Goal: Transaction & Acquisition: Purchase product/service

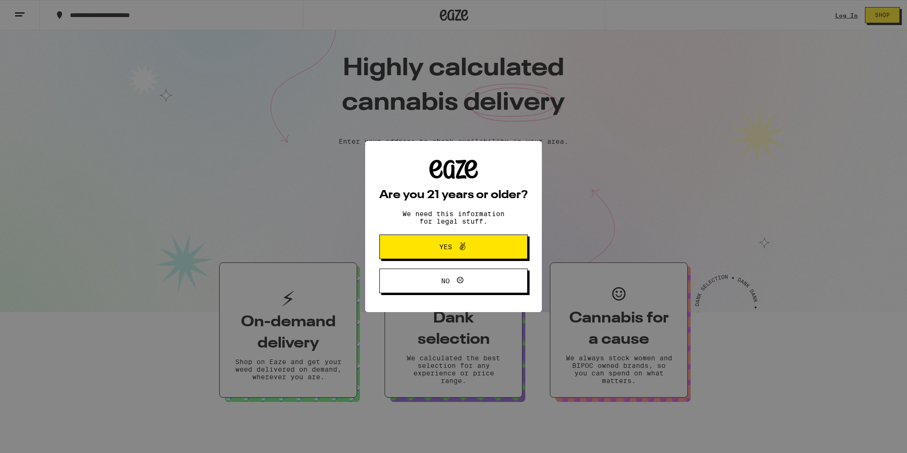
click at [473, 247] on span "Yes" at bounding box center [454, 246] width 72 height 12
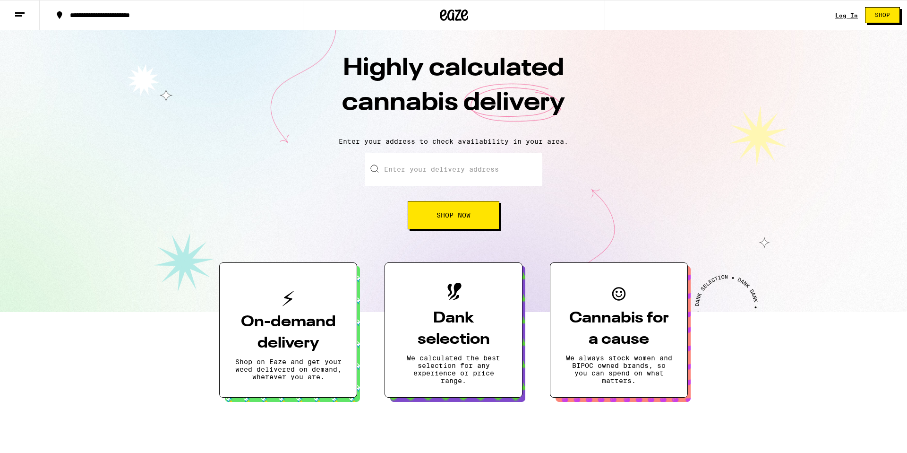
click at [291, 328] on h3 "On-demand delivery" at bounding box center [288, 332] width 107 height 43
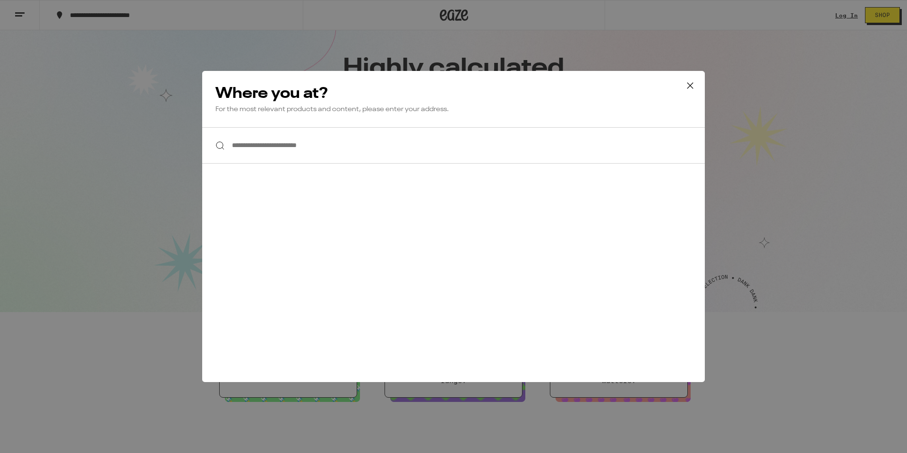
click at [252, 149] on input "**********" at bounding box center [453, 145] width 503 height 36
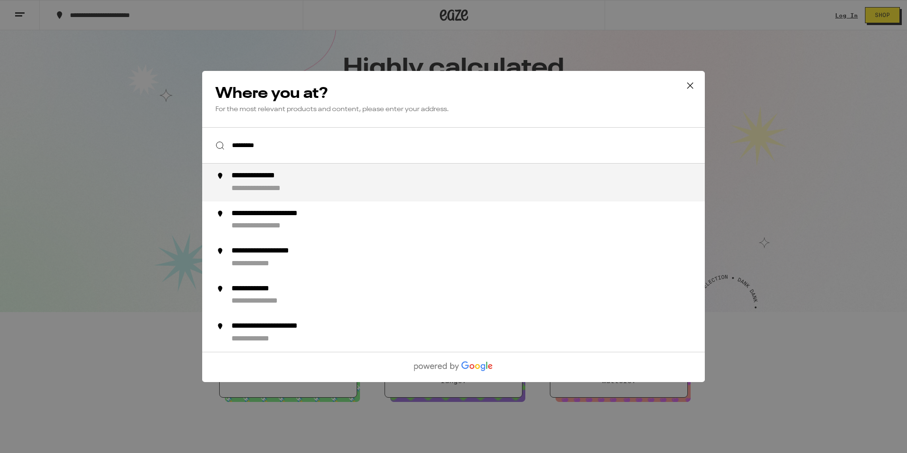
click at [256, 184] on div "**********" at bounding box center [472, 182] width 482 height 23
type input "**********"
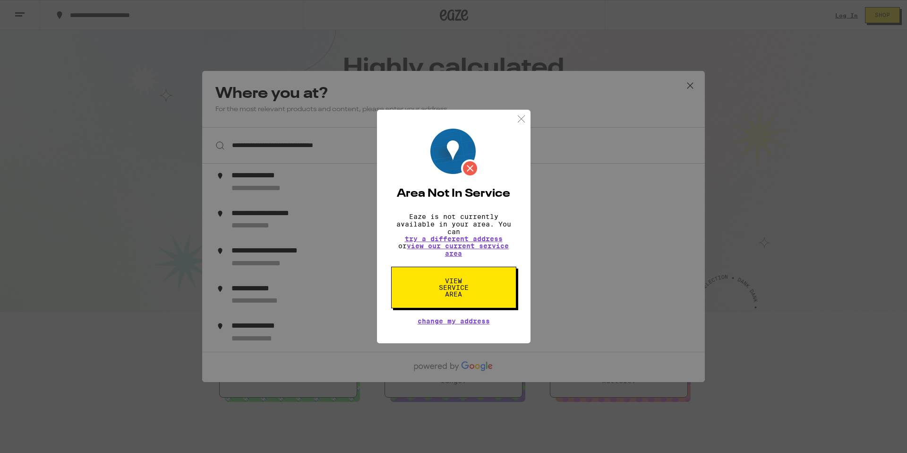
click at [457, 282] on span "View Service Area" at bounding box center [453, 287] width 49 height 20
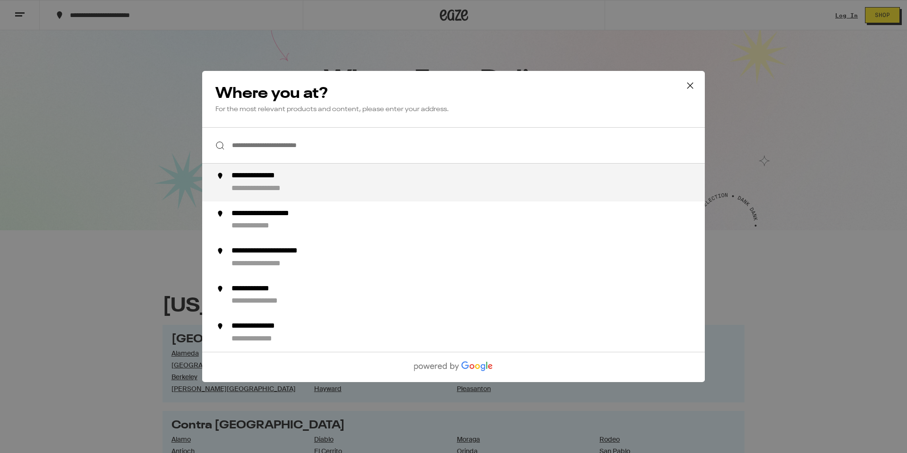
click at [289, 185] on div "**********" at bounding box center [472, 182] width 482 height 23
type input "**********"
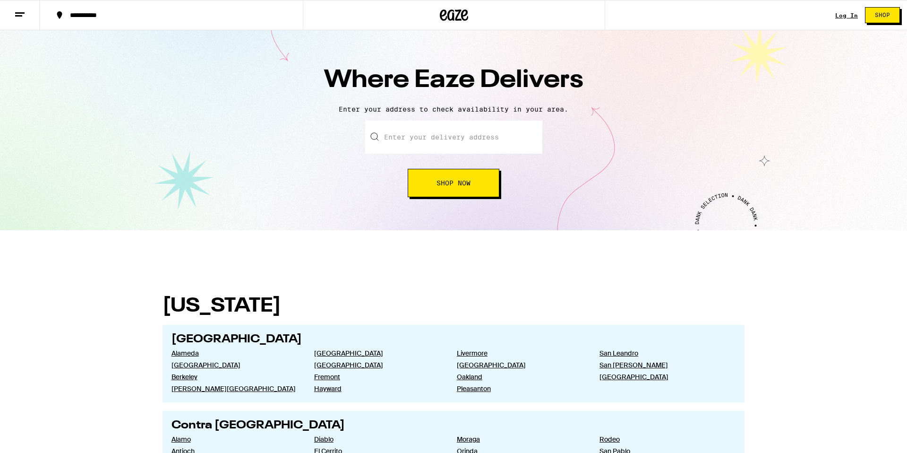
click at [436, 187] on button "Shop Now" at bounding box center [454, 183] width 92 height 28
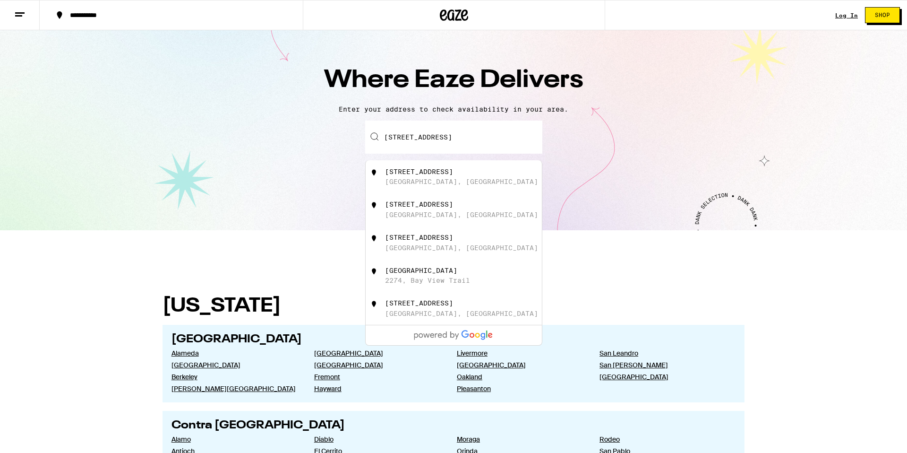
click at [561, 195] on div "Enter your delivery address [STREET_ADDRESS][GEOGRAPHIC_DATA][STREET_ADDRESS][S…" at bounding box center [453, 158] width 888 height 77
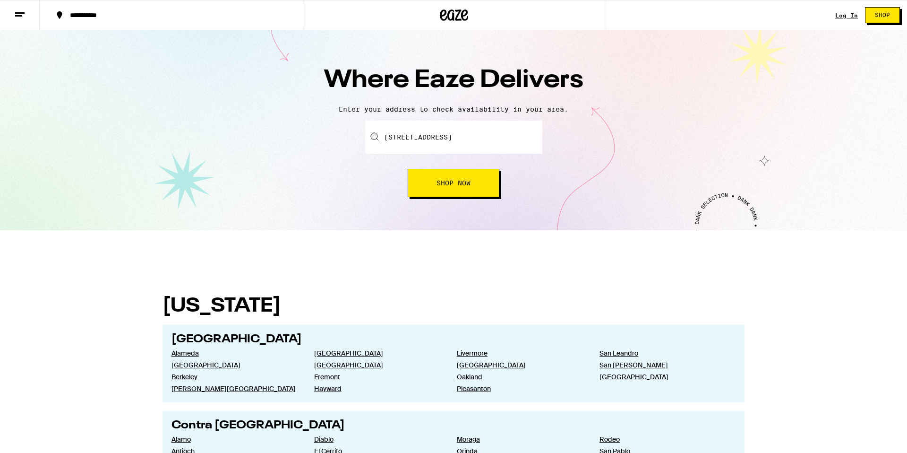
click at [465, 191] on button "Shop Now" at bounding box center [454, 183] width 92 height 28
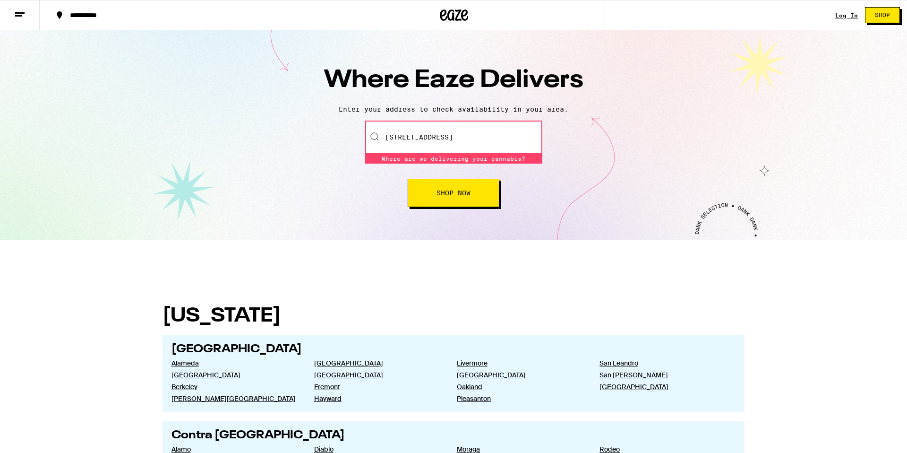
click at [599, 182] on div "Enter your delivery address [STREET_ADDRESS] Where are we delivering your canna…" at bounding box center [453, 163] width 888 height 86
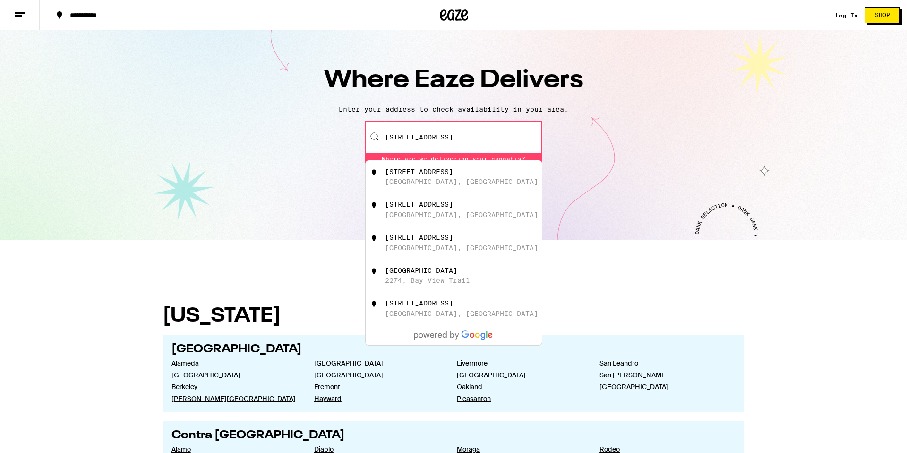
drag, startPoint x: 517, startPoint y: 141, endPoint x: 476, endPoint y: 153, distance: 42.8
click at [482, 142] on input "[STREET_ADDRESS]" at bounding box center [453, 136] width 177 height 33
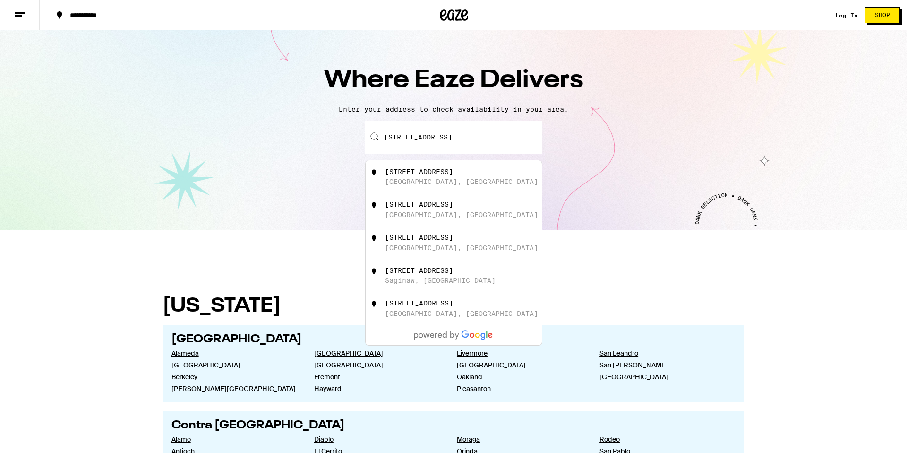
click at [447, 179] on div "[STREET_ADDRESS]" at bounding box center [469, 177] width 169 height 18
type input "[STREET_ADDRESS]"
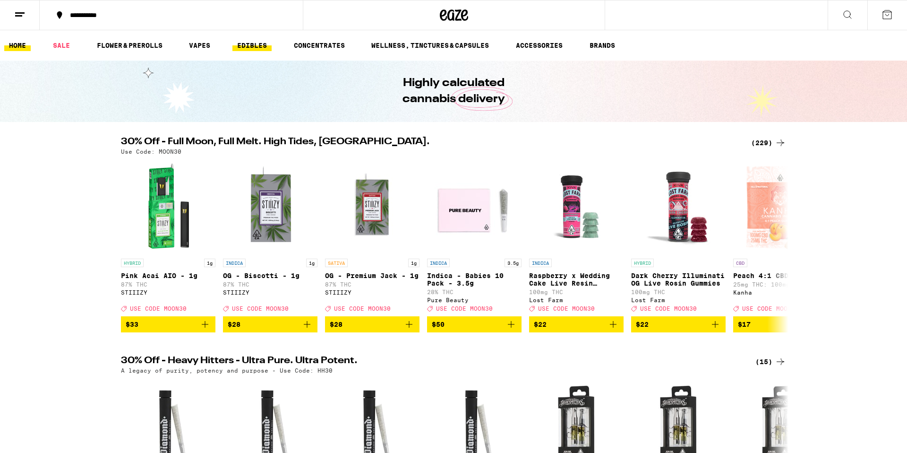
click at [248, 51] on link "EDIBLES" at bounding box center [251, 45] width 39 height 11
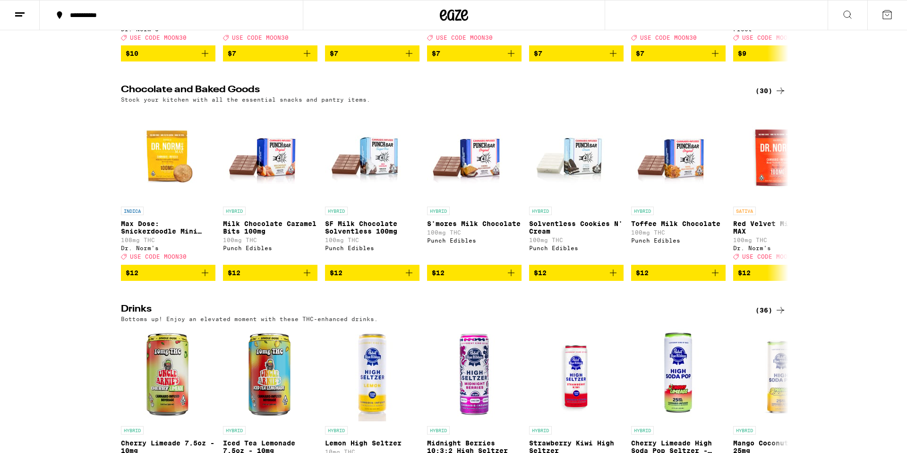
scroll to position [257, 0]
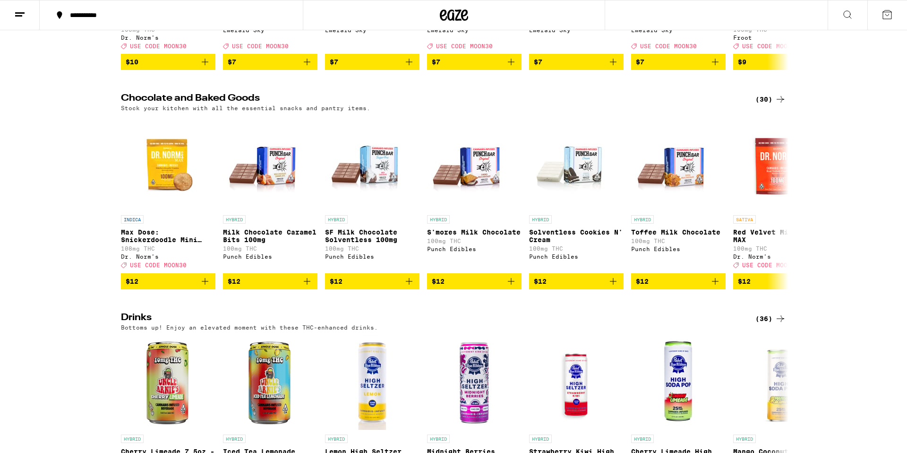
click at [774, 104] on div "(30)" at bounding box center [770, 99] width 31 height 11
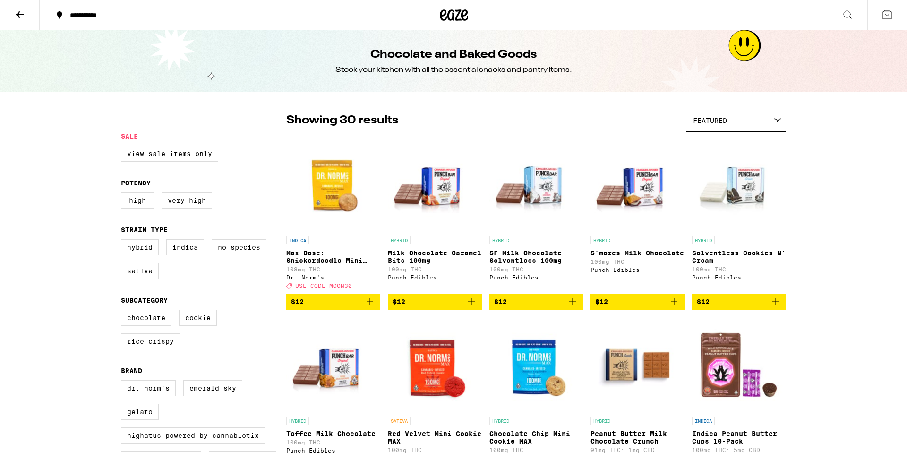
click at [772, 120] on div at bounding box center [776, 120] width 9 height 4
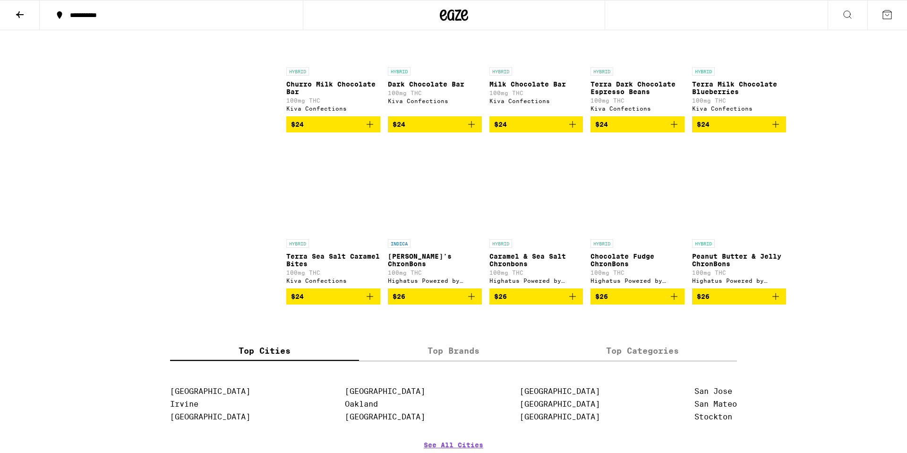
scroll to position [895, 0]
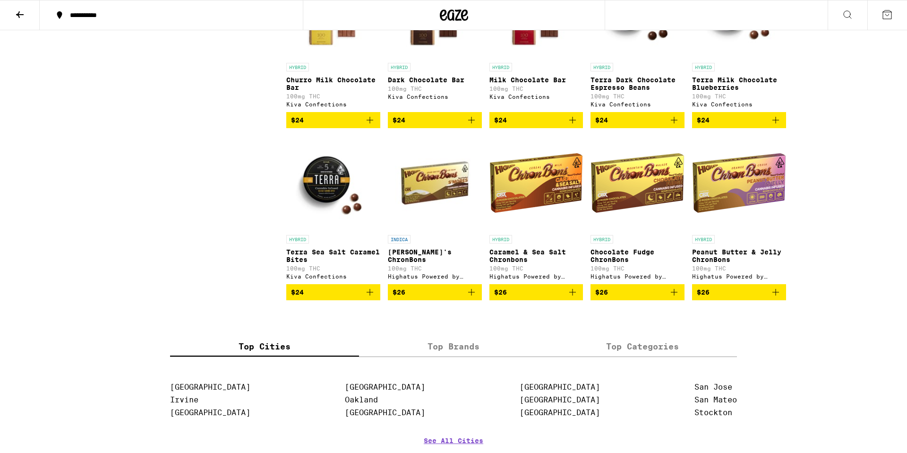
click at [327, 230] on img "Open page for Terra Sea Salt Caramel Bites from Kiva Confections" at bounding box center [333, 183] width 94 height 94
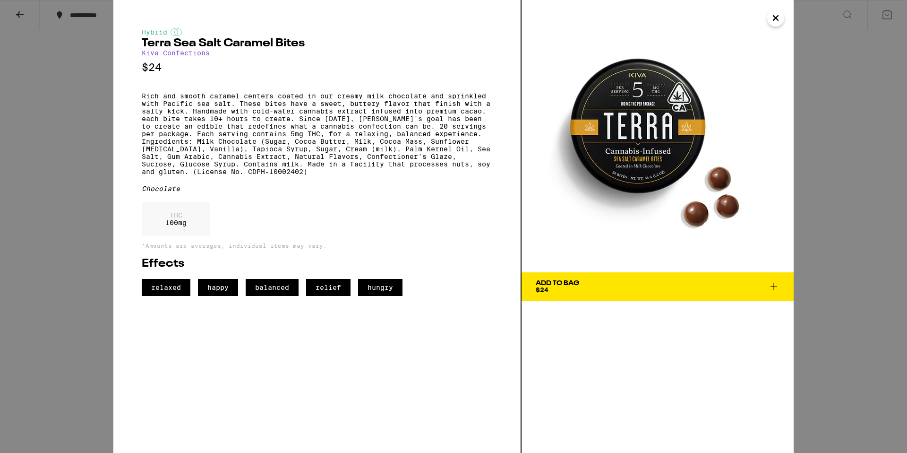
click at [775, 19] on icon "Close" at bounding box center [775, 18] width 11 height 14
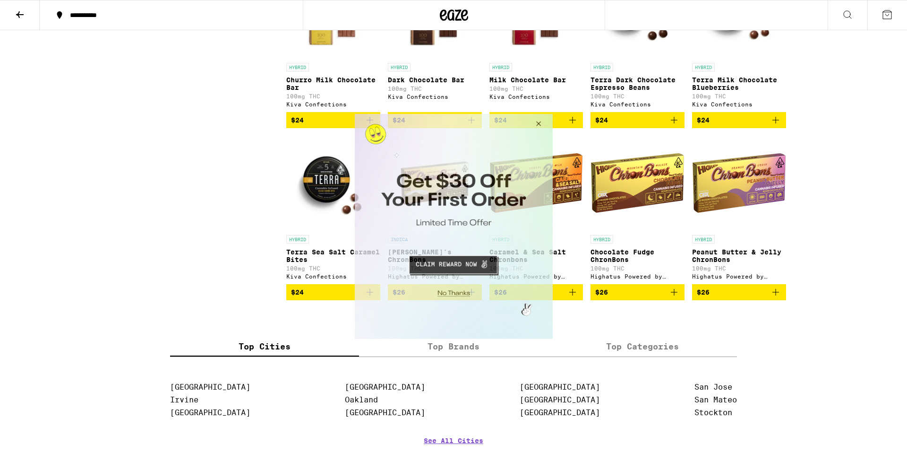
click at [541, 123] on button "Close Modal" at bounding box center [537, 125] width 26 height 23
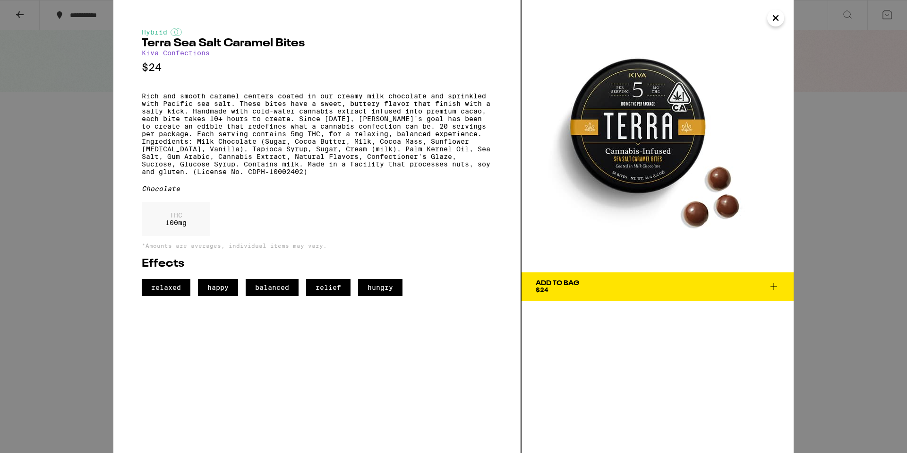
scroll to position [895, 0]
click at [776, 17] on icon "Close" at bounding box center [775, 18] width 5 height 5
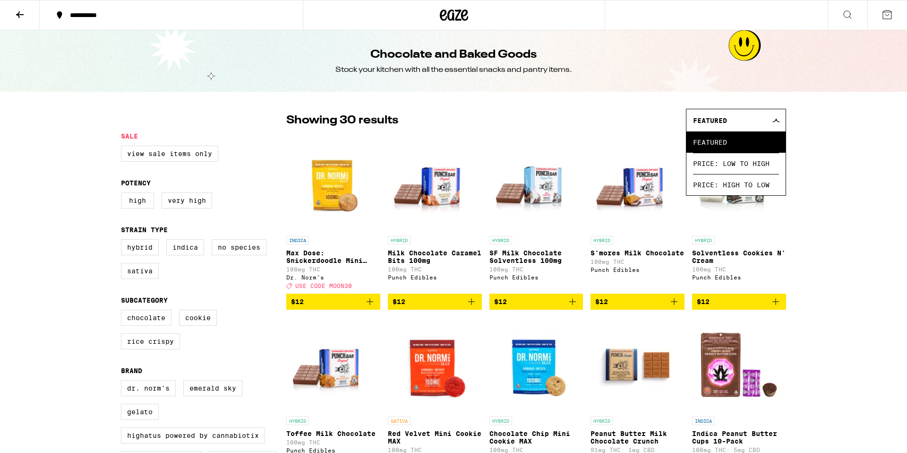
drag, startPoint x: 19, startPoint y: 14, endPoint x: 293, endPoint y: 38, distance: 275.1
click at [18, 13] on icon at bounding box center [20, 14] width 8 height 7
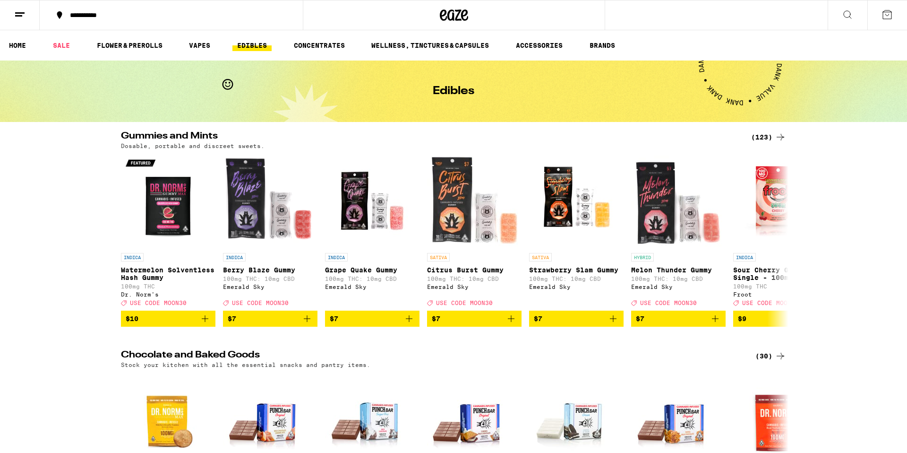
click at [254, 46] on link "EDIBLES" at bounding box center [251, 45] width 39 height 11
click at [772, 139] on div "(123)" at bounding box center [768, 136] width 35 height 11
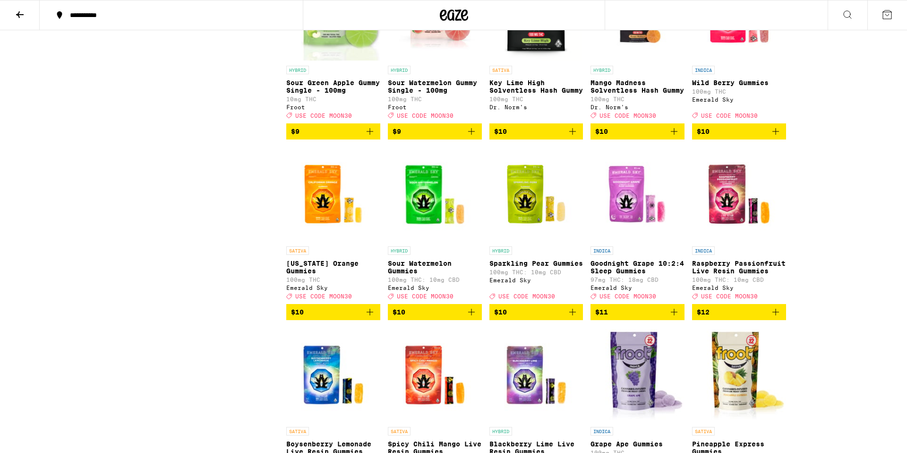
scroll to position [532, 0]
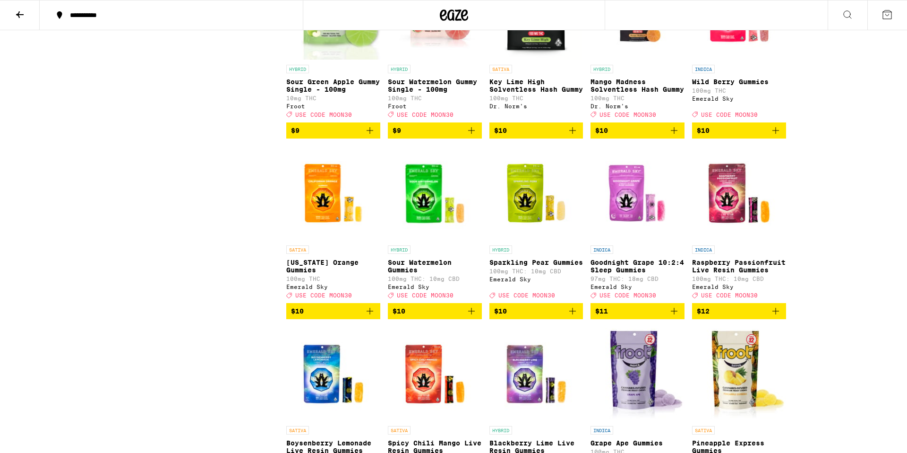
click at [129, 8] on button "**********" at bounding box center [171, 15] width 263 height 28
